Goal: Task Accomplishment & Management: Manage account settings

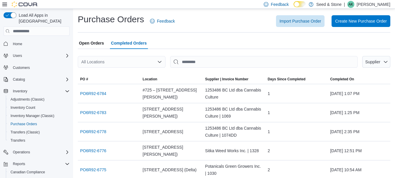
click at [130, 46] on span "Completed Orders" at bounding box center [129, 43] width 36 height 12
click at [99, 45] on span "Open Orders" at bounding box center [91, 43] width 25 height 12
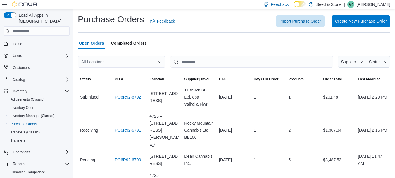
click at [142, 60] on div "All Locations" at bounding box center [122, 62] width 88 height 12
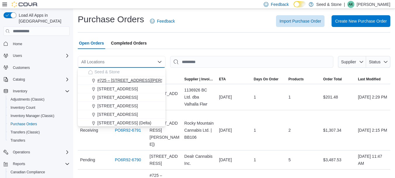
click at [152, 82] on span "#725 – [STREET_ADDRESS][PERSON_NAME])" at bounding box center [141, 80] width 89 height 6
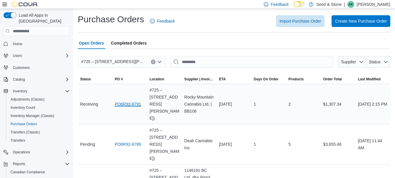
click at [128, 100] on link "PO6R92-6791" at bounding box center [128, 103] width 26 height 7
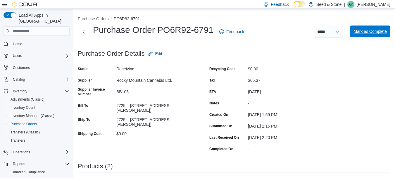
click at [359, 31] on span "Mark as Complete" at bounding box center [370, 31] width 33 height 6
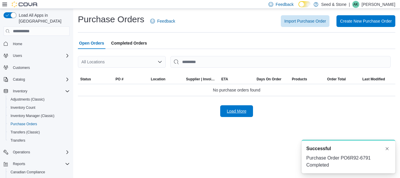
click at [246, 111] on span "Load More" at bounding box center [237, 111] width 20 height 6
click at [158, 62] on icon "Open list of options" at bounding box center [159, 61] width 5 height 5
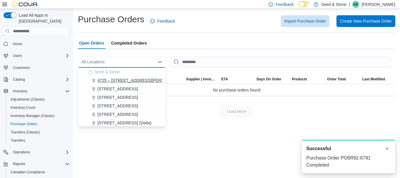
click at [155, 82] on span "#725 – [STREET_ADDRESS][PERSON_NAME])" at bounding box center [141, 80] width 89 height 6
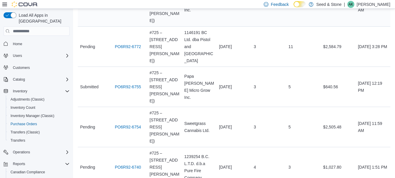
scroll to position [102, 0]
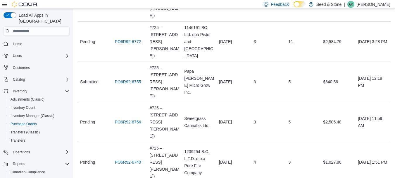
drag, startPoint x: 194, startPoint y: 97, endPoint x: 134, endPoint y: 135, distance: 71.4
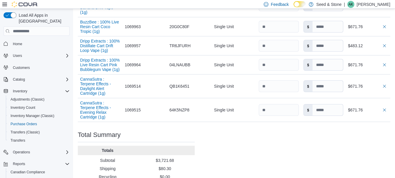
scroll to position [257, 0]
